Goal: Task Accomplishment & Management: Manage account settings

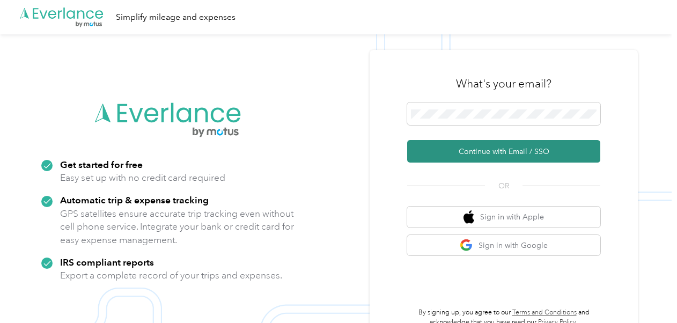
click at [464, 145] on button "Continue with Email / SSO" at bounding box center [503, 151] width 193 height 23
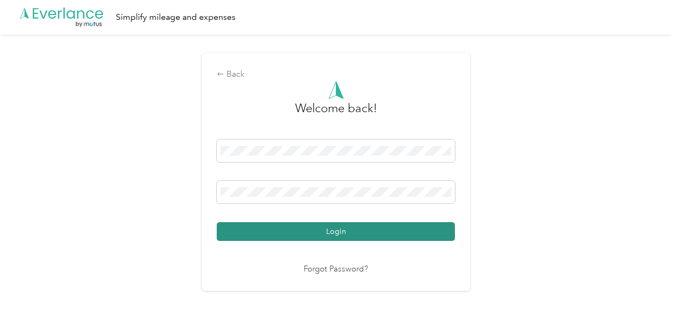
click at [305, 231] on button "Login" at bounding box center [336, 231] width 238 height 19
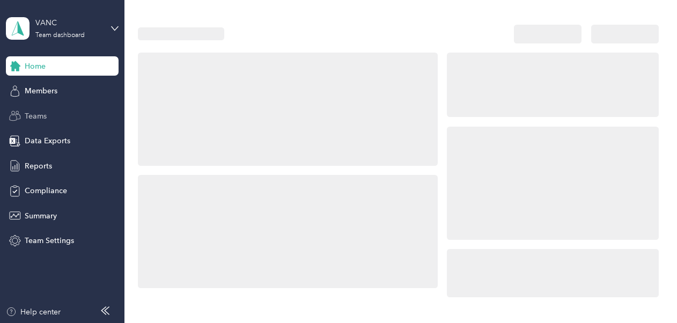
click at [38, 112] on span "Teams" at bounding box center [36, 115] width 22 height 11
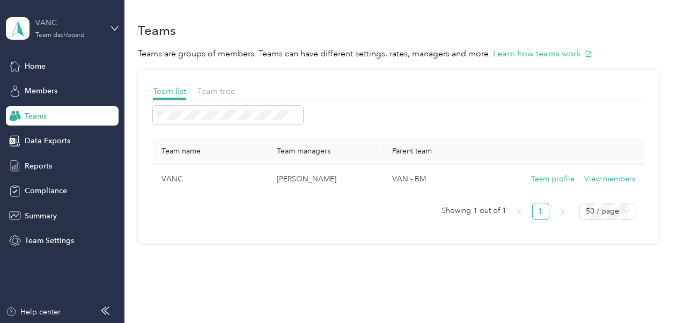
click at [70, 35] on div "Team dashboard" at bounding box center [59, 35] width 49 height 6
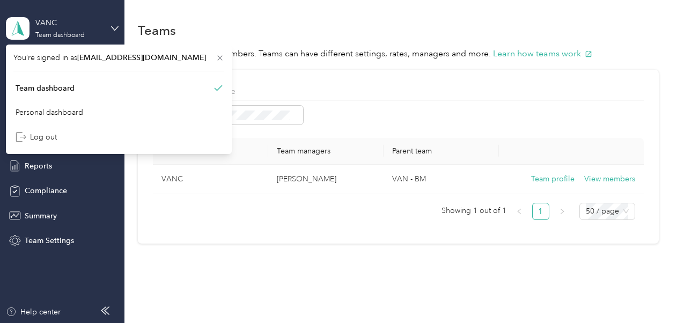
click at [75, 13] on div "VANC Team dashboard" at bounding box center [62, 29] width 113 height 38
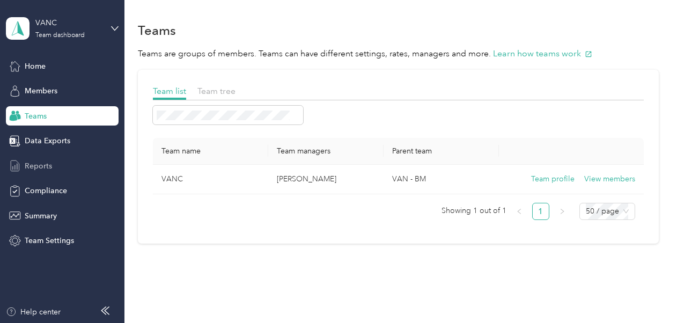
click at [43, 161] on span "Reports" at bounding box center [38, 165] width 27 height 11
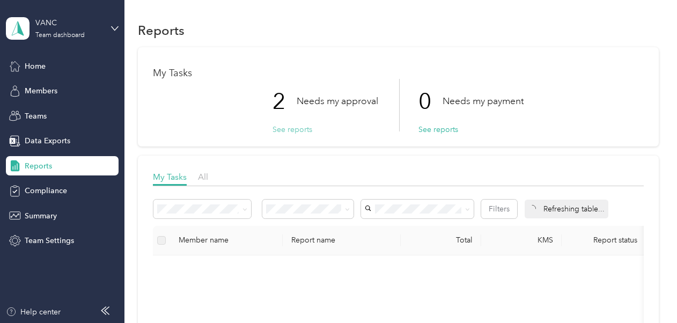
click at [298, 125] on button "See reports" at bounding box center [292, 129] width 40 height 11
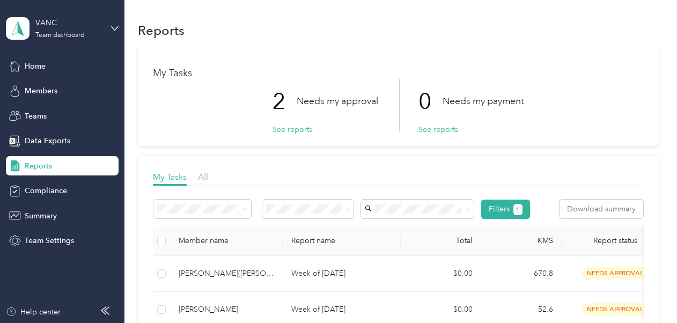
scroll to position [87, 0]
